Goal: Task Accomplishment & Management: Use online tool/utility

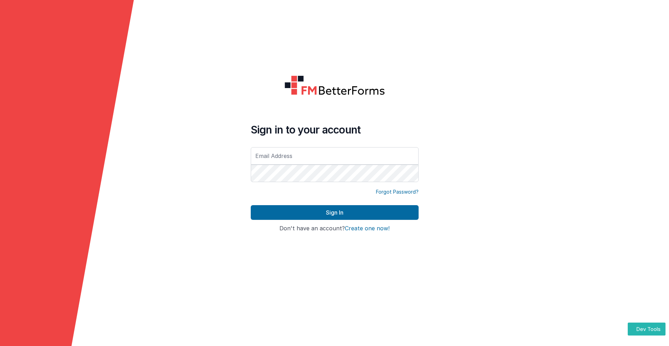
click at [334, 156] on input "text" at bounding box center [335, 155] width 168 height 17
type input "[PERSON_NAME][EMAIL_ADDRESS][DOMAIN_NAME]"
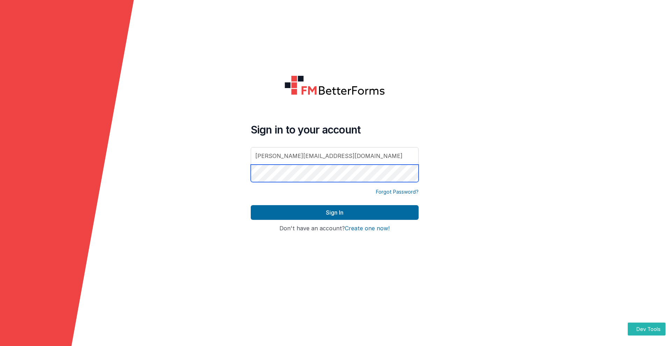
click at [251, 205] on button "Sign In" at bounding box center [335, 212] width 168 height 15
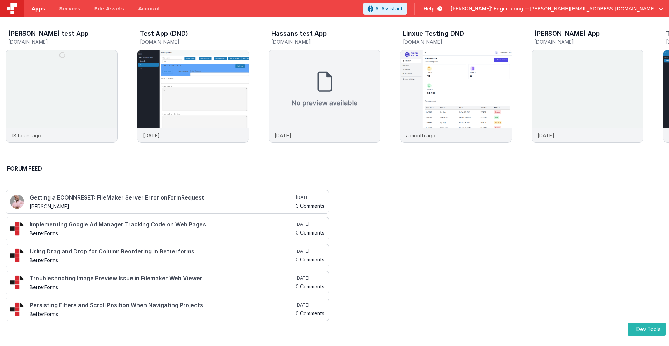
click at [38, 9] on span "Apps" at bounding box center [38, 8] width 14 height 7
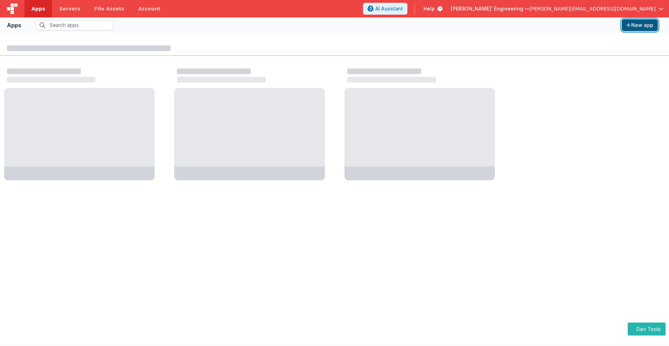
click at [640, 25] on button "New app" at bounding box center [640, 25] width 36 height 12
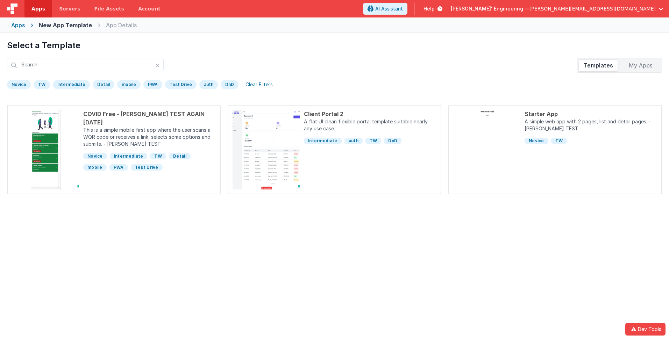
scroll to position [33, 0]
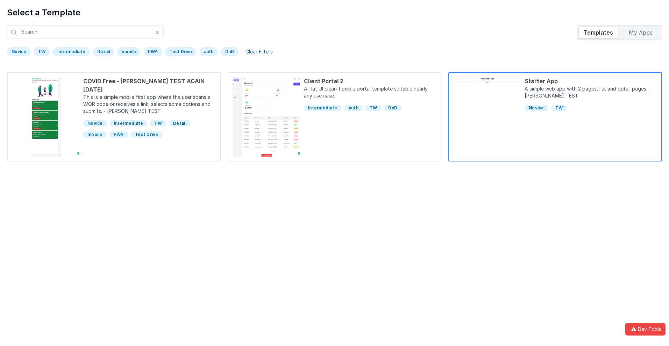
click at [591, 81] on div "Starter App" at bounding box center [591, 81] width 133 height 8
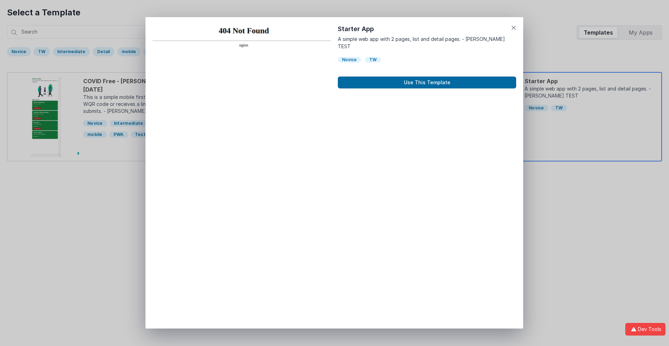
scroll to position [6, 0]
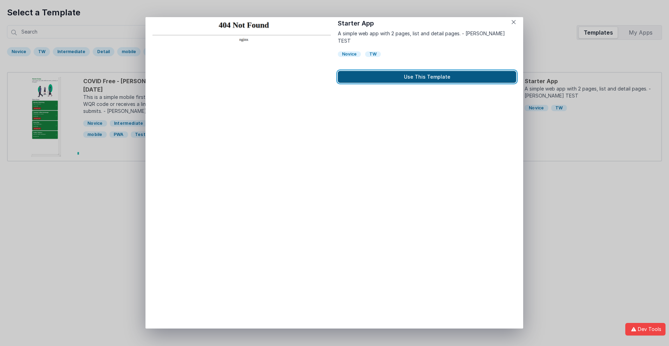
click at [427, 71] on button "Use This Template" at bounding box center [427, 77] width 178 height 12
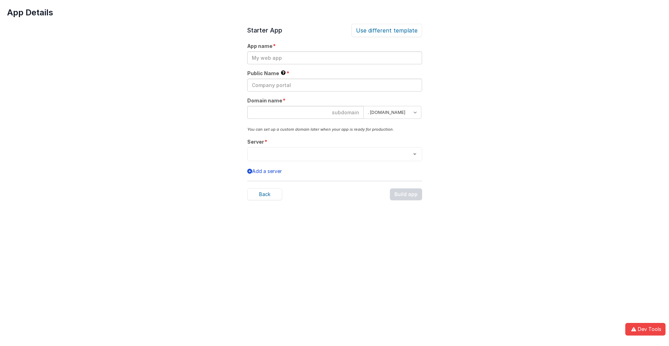
scroll to position [0, 0]
click at [334, 58] on input "text" at bounding box center [334, 57] width 175 height 13
type input "testapp131"
click at [334, 85] on input "text" at bounding box center [334, 85] width 175 height 13
type input "Test"
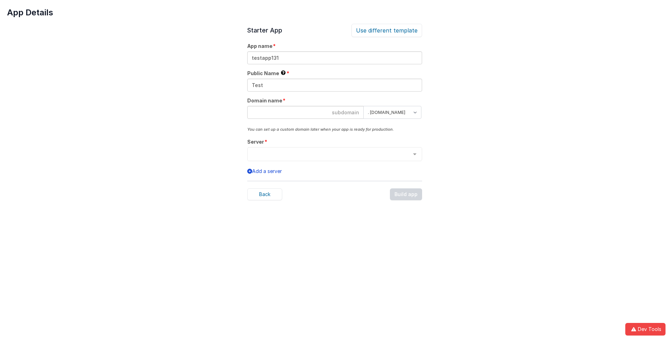
click at [305, 112] on input at bounding box center [305, 112] width 116 height 13
type input "testapp131"
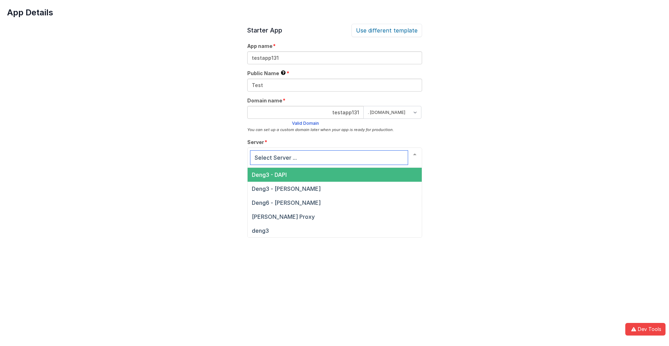
scroll to position [24, 0]
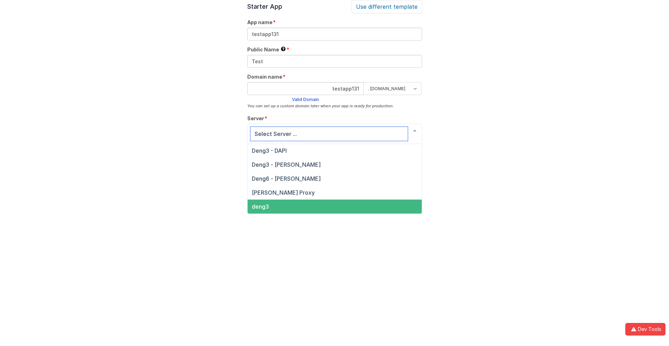
click at [260, 207] on span "deng3" at bounding box center [260, 206] width 17 height 7
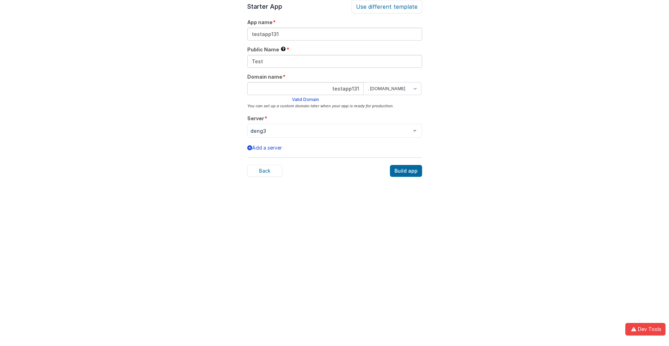
scroll to position [22, 0]
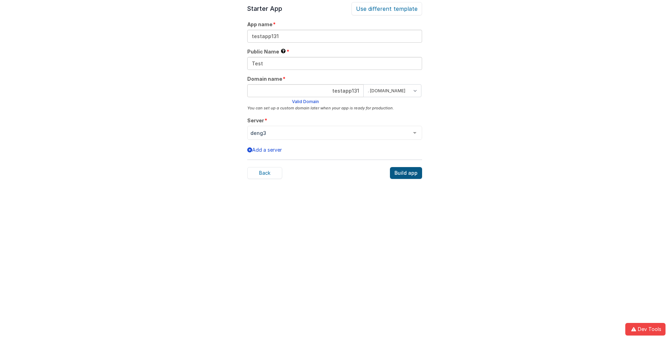
click at [406, 173] on div "Build app" at bounding box center [406, 173] width 32 height 12
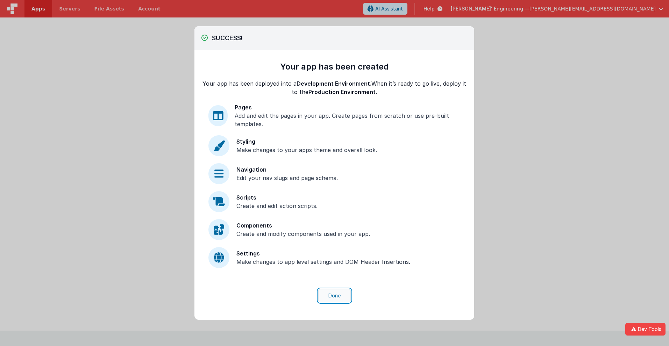
click at [334, 296] on button "Done" at bounding box center [334, 295] width 33 height 13
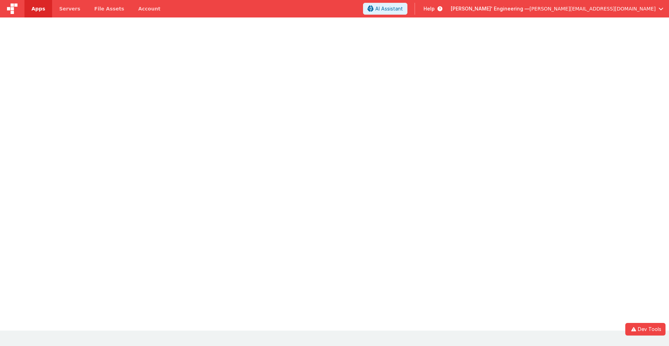
click at [38, 9] on span "Apps" at bounding box center [38, 8] width 14 height 7
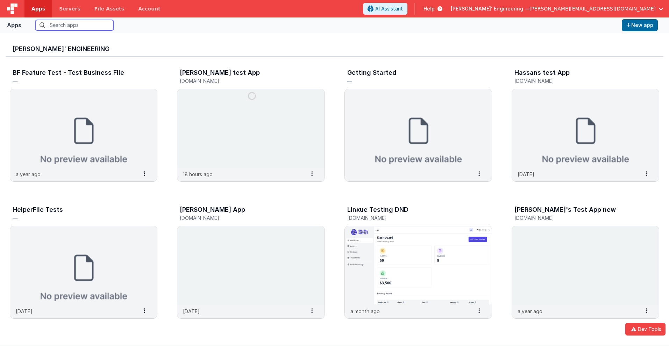
click at [74, 25] on input "text" at bounding box center [74, 25] width 78 height 10
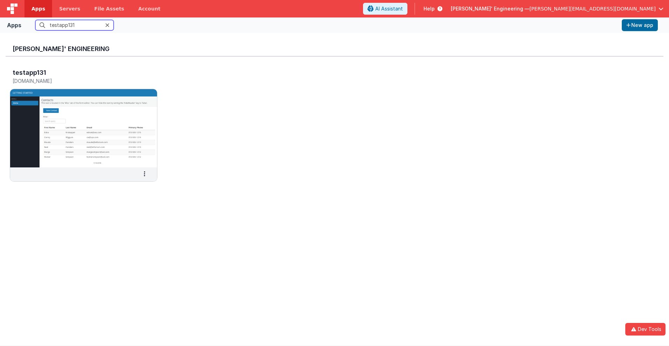
scroll to position [6, 0]
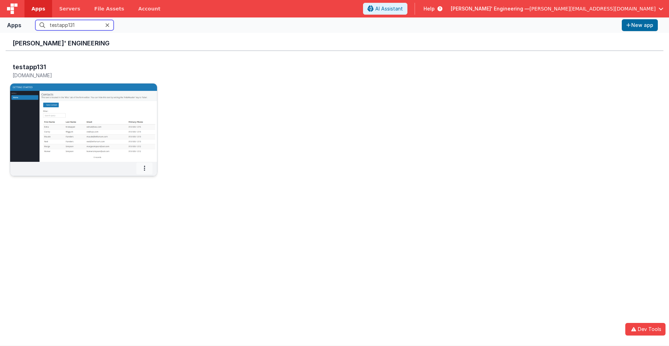
type input "testapp131"
click at [144, 168] on icon at bounding box center [144, 168] width 1 height 0
click at [126, 180] on span "Settings" at bounding box center [127, 181] width 20 height 6
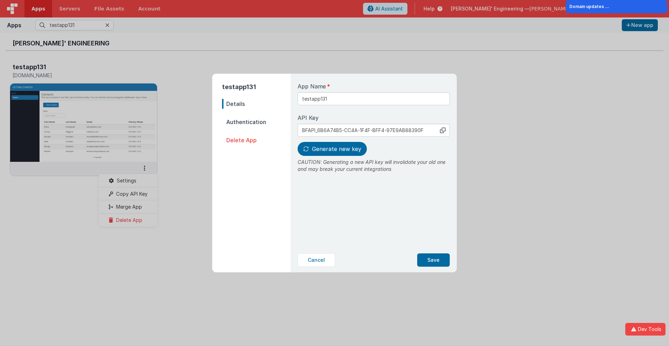
click at [256, 104] on span "Details" at bounding box center [256, 104] width 69 height 10
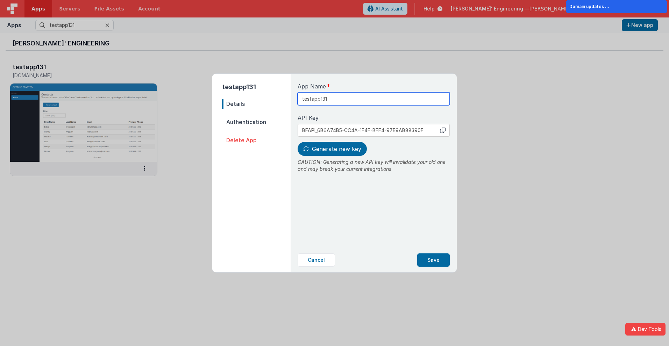
click at [350, 96] on input "testapp131" at bounding box center [374, 98] width 152 height 13
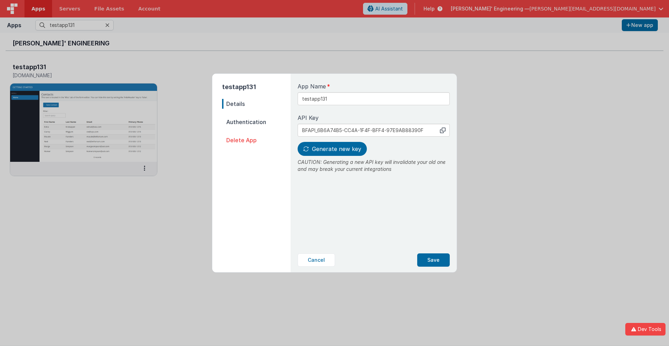
click at [443, 130] on icon at bounding box center [443, 131] width 6 height 6
click at [331, 149] on span "Generate new key" at bounding box center [336, 148] width 49 height 7
type input "BFAPI_6B21700E-CF59-CD4B-87A8-CCB55253B4D4"
click at [434, 260] on button "Save" at bounding box center [433, 260] width 33 height 13
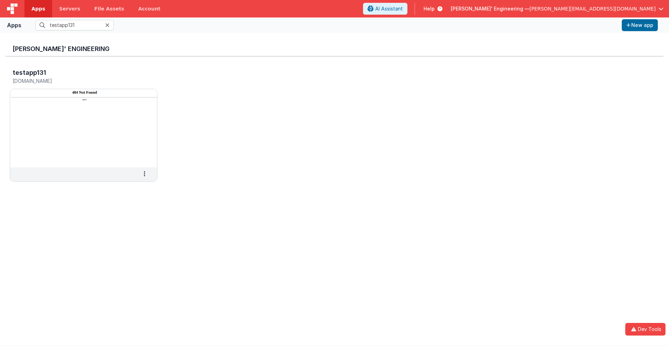
scroll to position [0, 0]
click at [29, 72] on h3 "testapp131" at bounding box center [30, 72] width 34 height 7
click at [38, 9] on span "Apps" at bounding box center [38, 8] width 14 height 7
click at [74, 25] on input "text" at bounding box center [74, 25] width 78 height 10
type input "testapp131"
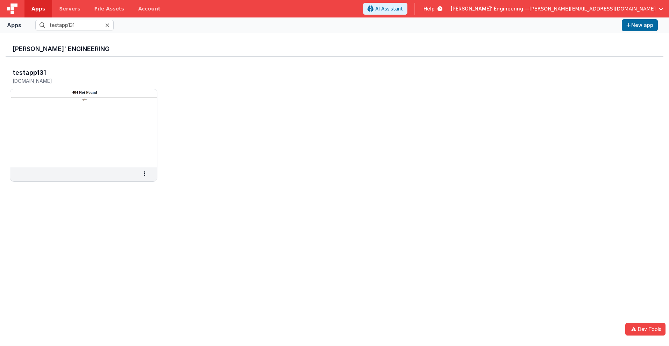
click at [0, 43] on div "[PERSON_NAME]' Engineering testapp131 [DOMAIN_NAME] Settings Copy API Key Merge…" at bounding box center [334, 189] width 669 height 313
